Goal: Task Accomplishment & Management: Manage account settings

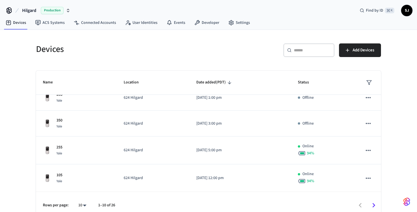
scroll to position [173, 0]
click at [372, 207] on icon "Go to next page" at bounding box center [373, 205] width 3 height 5
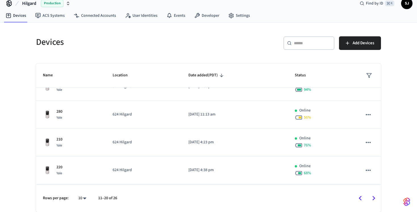
scroll to position [0, 0]
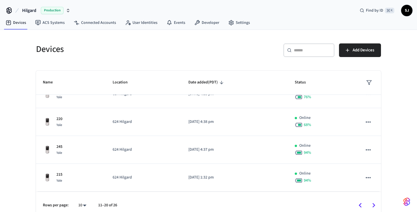
click at [371, 205] on icon "Go to next page" at bounding box center [373, 205] width 9 height 9
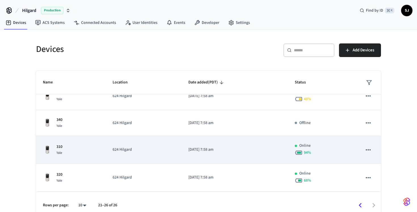
scroll to position [7, 0]
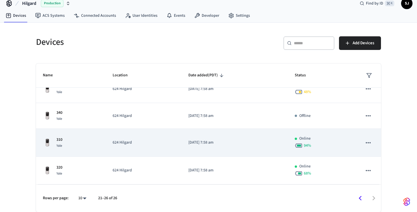
click at [243, 143] on p "[DATE] 7:58 am" at bounding box center [234, 142] width 93 height 6
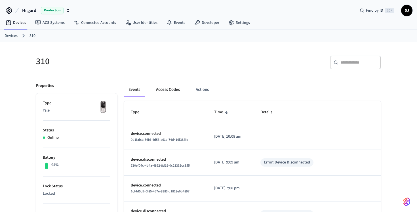
click at [167, 85] on button "Access Codes" at bounding box center [167, 90] width 33 height 14
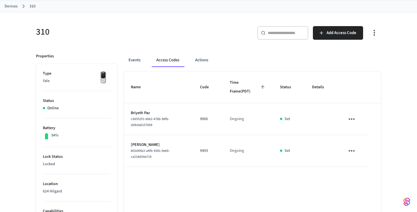
scroll to position [10, 0]
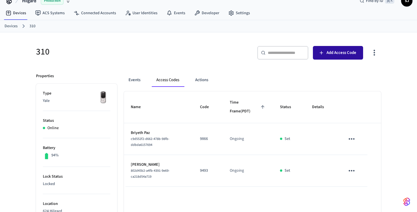
click at [358, 51] on button "Add Access Code" at bounding box center [338, 53] width 50 height 14
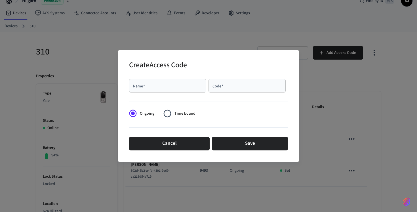
click at [177, 87] on input "Name   *" at bounding box center [167, 86] width 70 height 6
type input "**********"
click at [232, 88] on input "Code   *" at bounding box center [247, 86] width 70 height 6
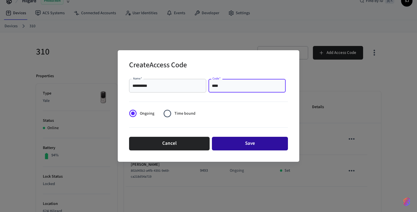
type input "****"
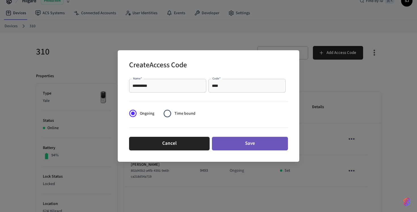
click at [241, 142] on button "Save" at bounding box center [250, 144] width 76 height 14
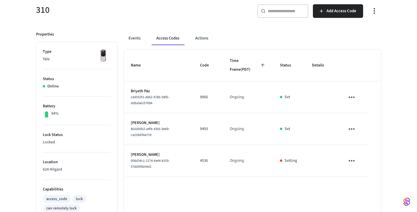
scroll to position [62, 0]
